Goal: Task Accomplishment & Management: Manage account settings

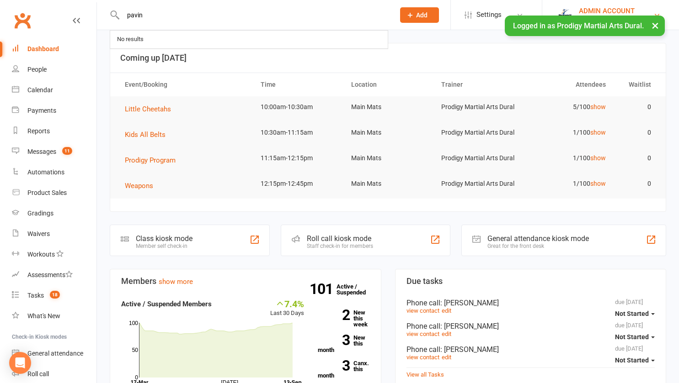
type input "pavin"
click at [614, 12] on div "ADMIN ACCOUNT" at bounding box center [615, 11] width 73 height 8
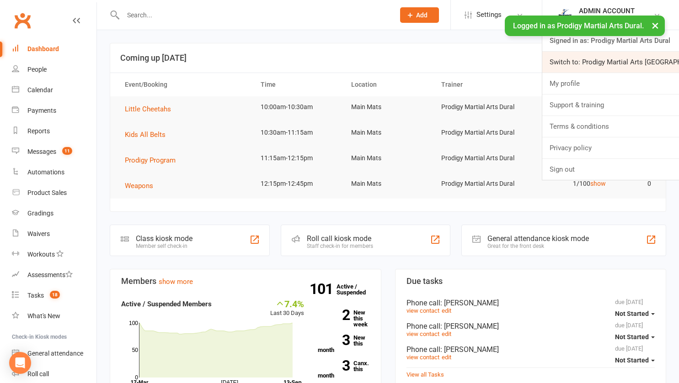
click at [606, 60] on link "Switch to: Prodigy Martial Arts Seven Hills" at bounding box center [610, 62] width 137 height 21
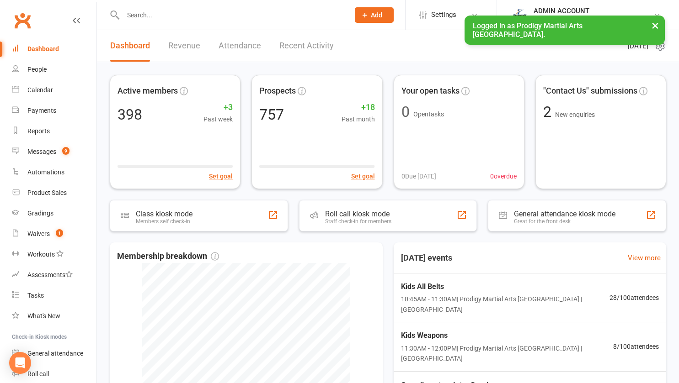
click at [148, 13] on input "text" at bounding box center [231, 15] width 223 height 13
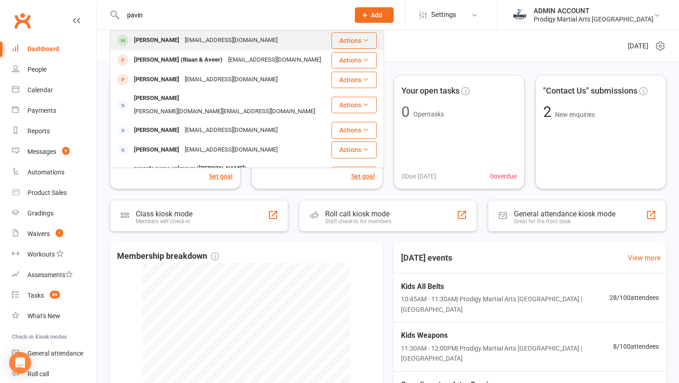
type input "pavin"
click at [150, 37] on div "[PERSON_NAME]" at bounding box center [156, 40] width 51 height 13
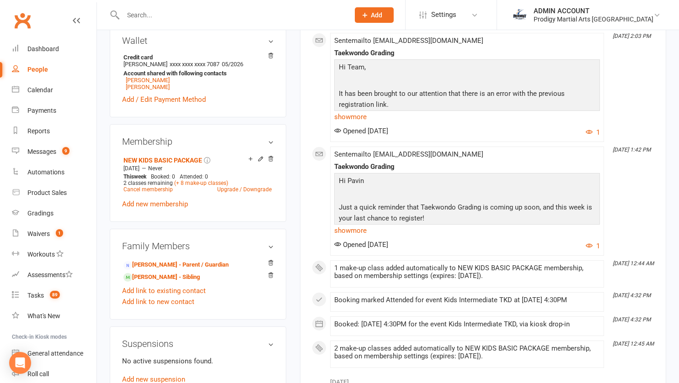
scroll to position [305, 0]
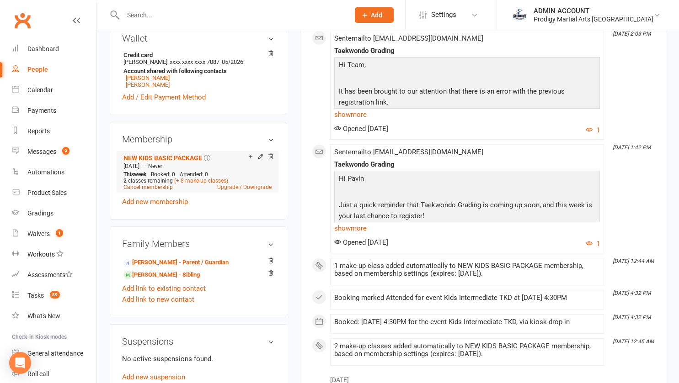
click at [147, 191] on link "Cancel membership" at bounding box center [147, 187] width 49 height 6
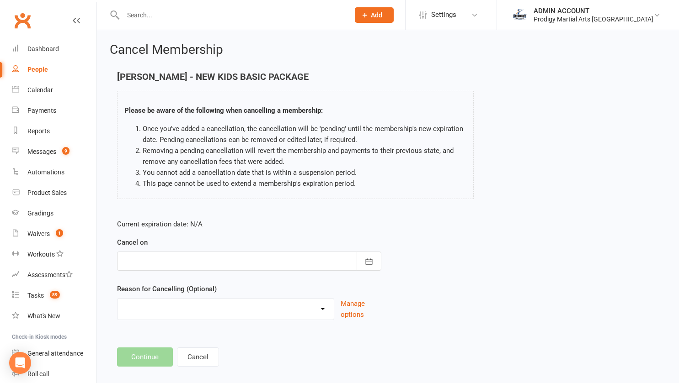
click at [158, 263] on div at bounding box center [249, 261] width 264 height 19
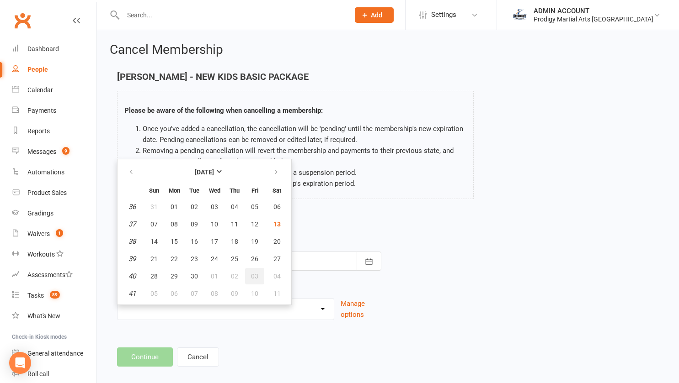
click at [258, 275] on button "03" at bounding box center [254, 276] width 19 height 16
type input "[DATE]"
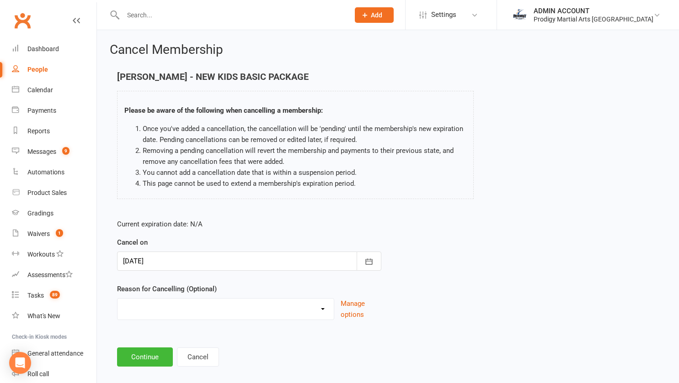
click at [314, 309] on select "Holiday Injury Loss of Interest Moving Scheduling Issues Other reason" at bounding box center [225, 308] width 216 height 18
click at [117, 299] on select "Holiday Injury Loss of Interest Moving Scheduling Issues Other reason" at bounding box center [225, 308] width 216 height 18
click at [320, 315] on select "Holiday Injury Loss of Interest Moving Scheduling Issues Other reason" at bounding box center [225, 308] width 216 height 18
select select "2"
click at [117, 299] on select "Holiday Injury Loss of Interest Moving Scheduling Issues Other reason" at bounding box center [225, 308] width 216 height 18
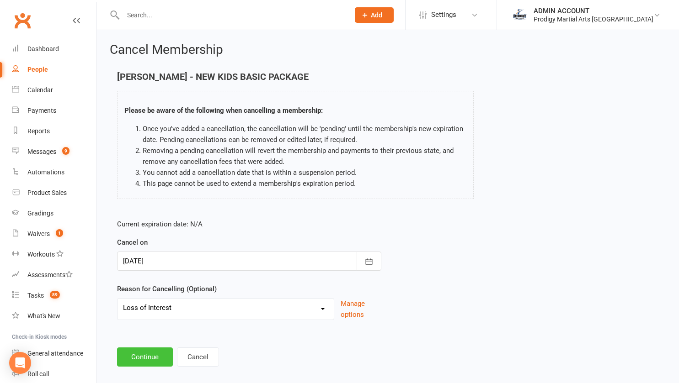
click at [151, 358] on button "Continue" at bounding box center [145, 357] width 56 height 19
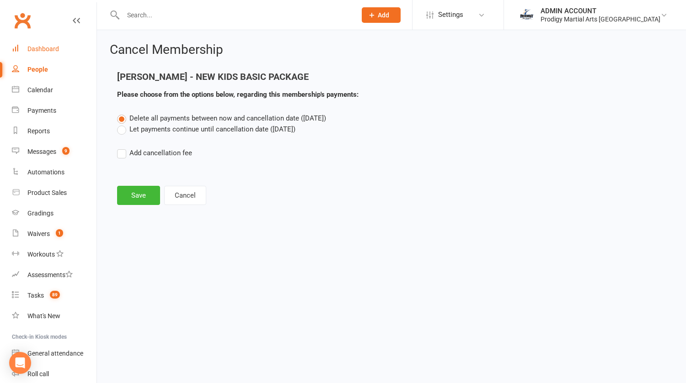
drag, startPoint x: 43, startPoint y: 47, endPoint x: 32, endPoint y: 41, distance: 12.3
click at [122, 131] on label "Let payments continue until cancellation date ([DATE])" at bounding box center [206, 129] width 178 height 11
click at [122, 124] on input "Let payments continue until cancellation date ([DATE])" at bounding box center [120, 124] width 6 height 0
click at [143, 192] on button "Save" at bounding box center [138, 195] width 43 height 19
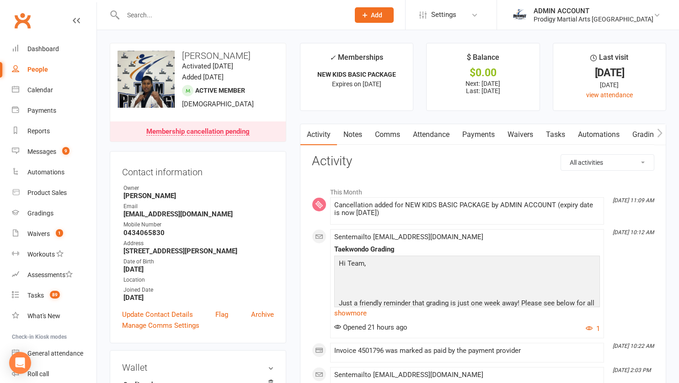
click at [474, 135] on link "Payments" at bounding box center [478, 134] width 45 height 21
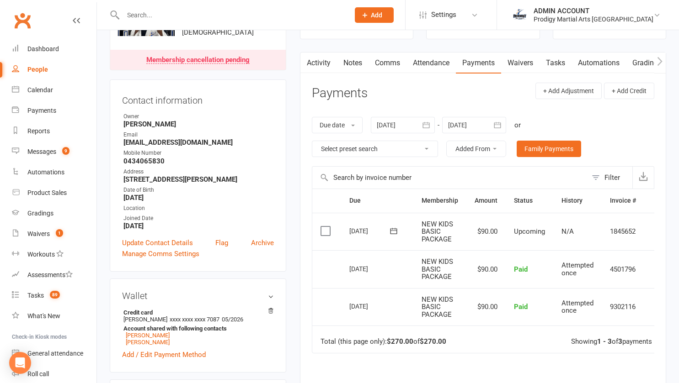
scroll to position [78, 0]
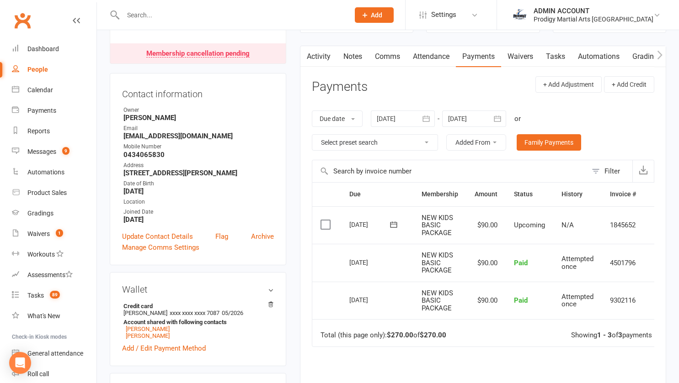
click at [199, 16] on input "text" at bounding box center [231, 15] width 223 height 13
click at [187, 11] on input "text" at bounding box center [231, 15] width 223 height 13
click at [166, 16] on input "text" at bounding box center [231, 15] width 223 height 13
paste input "[EMAIL_ADDRESS][DOMAIN_NAME]"
type input "[EMAIL_ADDRESS][DOMAIN_NAME]"
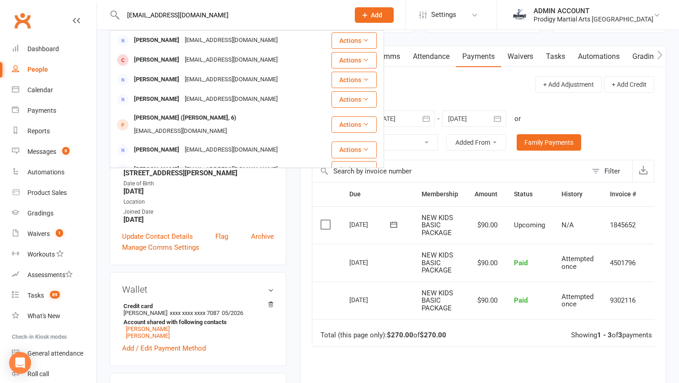
click at [187, 19] on input "[EMAIL_ADDRESS][DOMAIN_NAME]" at bounding box center [231, 15] width 223 height 13
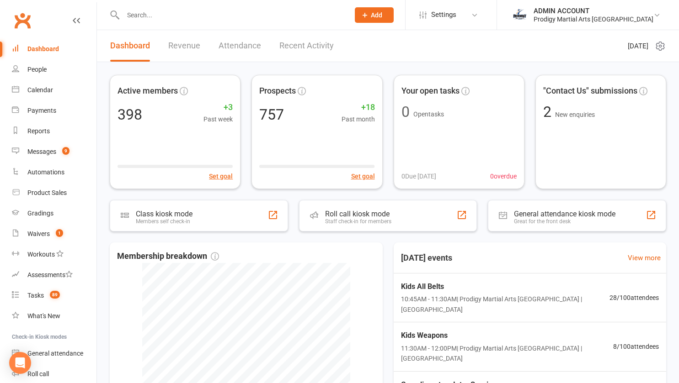
click at [158, 15] on input "text" at bounding box center [231, 15] width 223 height 13
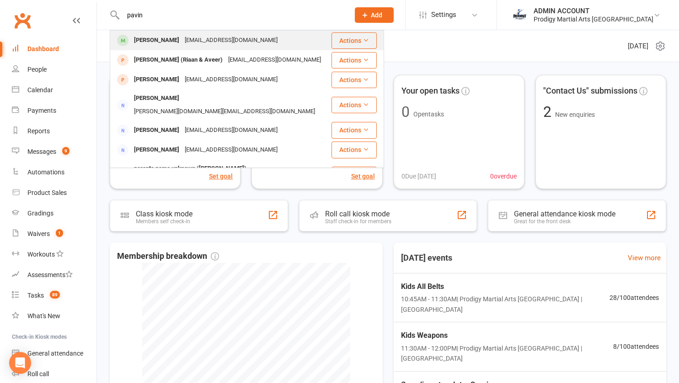
type input "pavin"
click at [153, 37] on div "Pavin Prabakaran" at bounding box center [156, 40] width 51 height 13
